Goal: Task Accomplishment & Management: Use online tool/utility

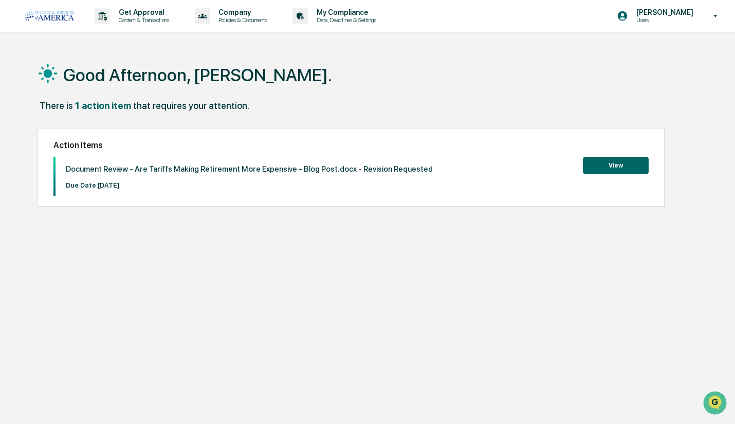
click at [624, 163] on button "View" at bounding box center [616, 165] width 66 height 17
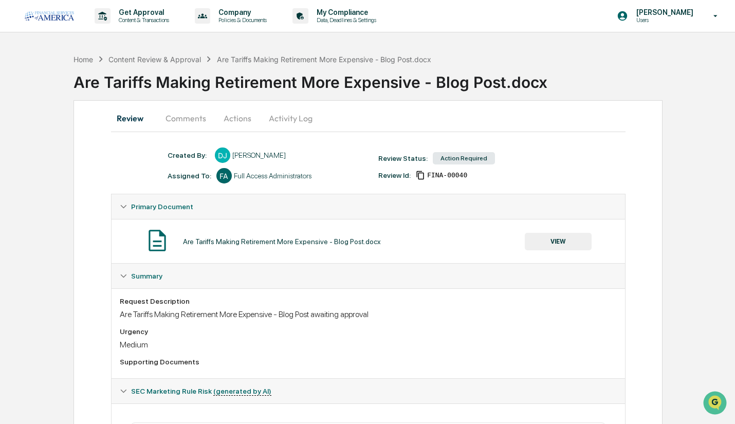
click at [234, 126] on button "Actions" at bounding box center [237, 118] width 46 height 25
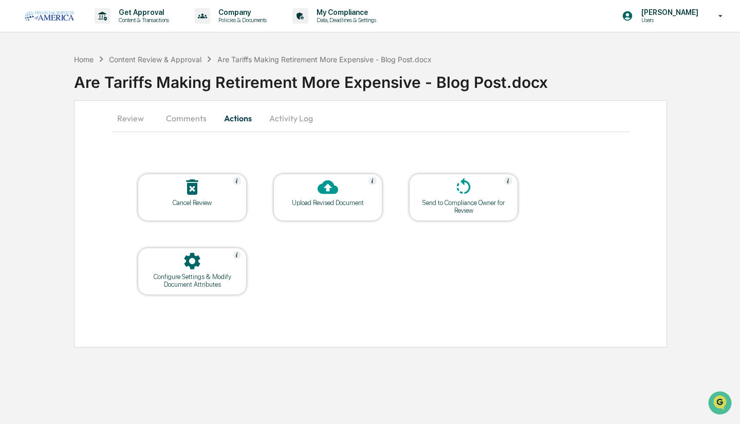
click at [324, 197] on div at bounding box center [328, 188] width 103 height 22
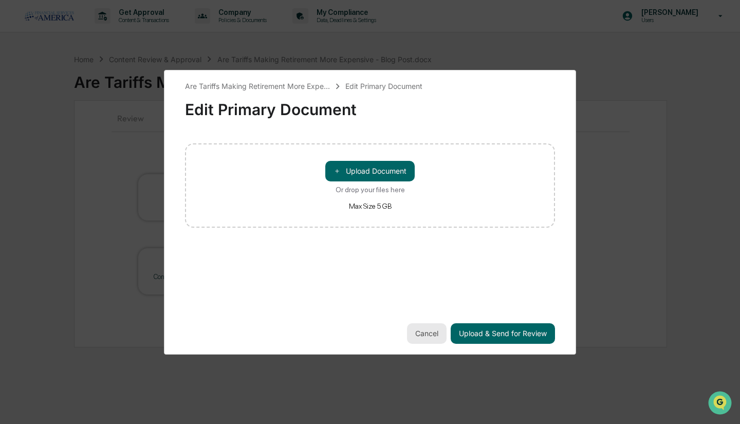
click at [429, 336] on button "Cancel" at bounding box center [427, 333] width 40 height 21
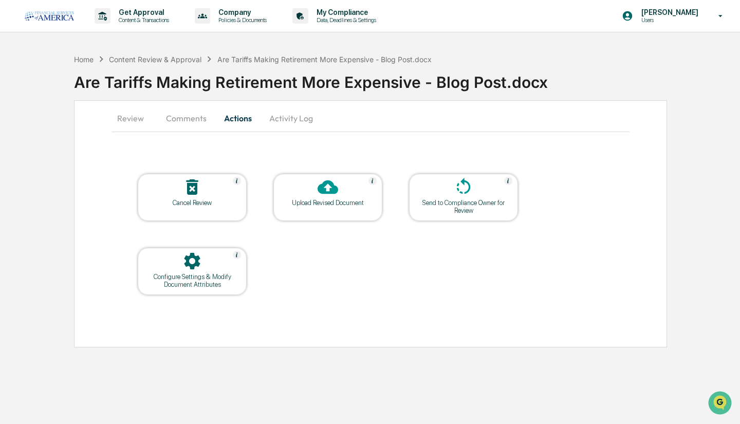
click at [335, 196] on icon at bounding box center [328, 187] width 21 height 21
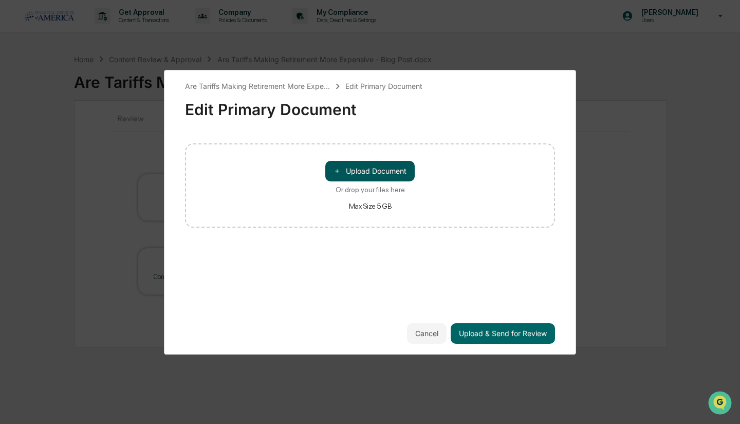
click at [360, 173] on button "＋ Upload Document" at bounding box center [369, 171] width 89 height 21
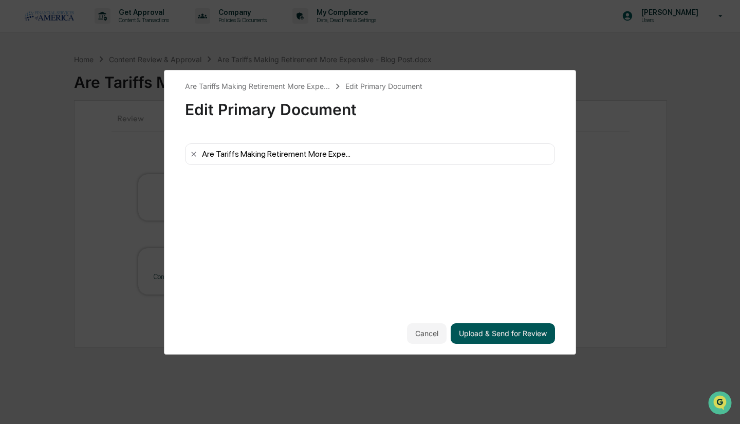
click at [513, 334] on button "Upload & Send for Review" at bounding box center [503, 333] width 104 height 21
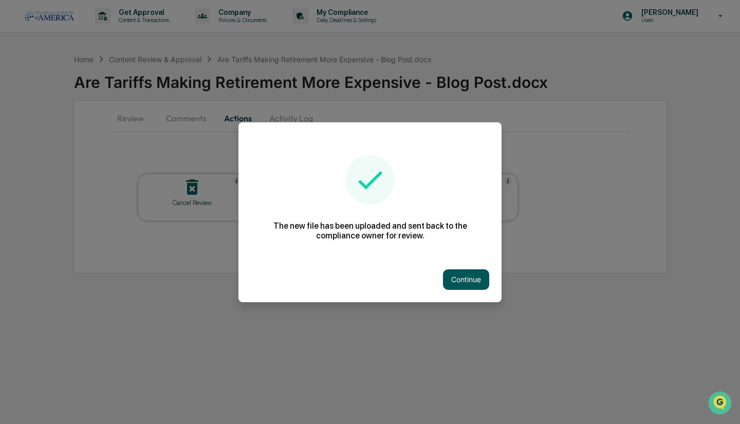
click at [471, 277] on button "Continue" at bounding box center [466, 279] width 46 height 21
